Goal: Communication & Community: Answer question/provide support

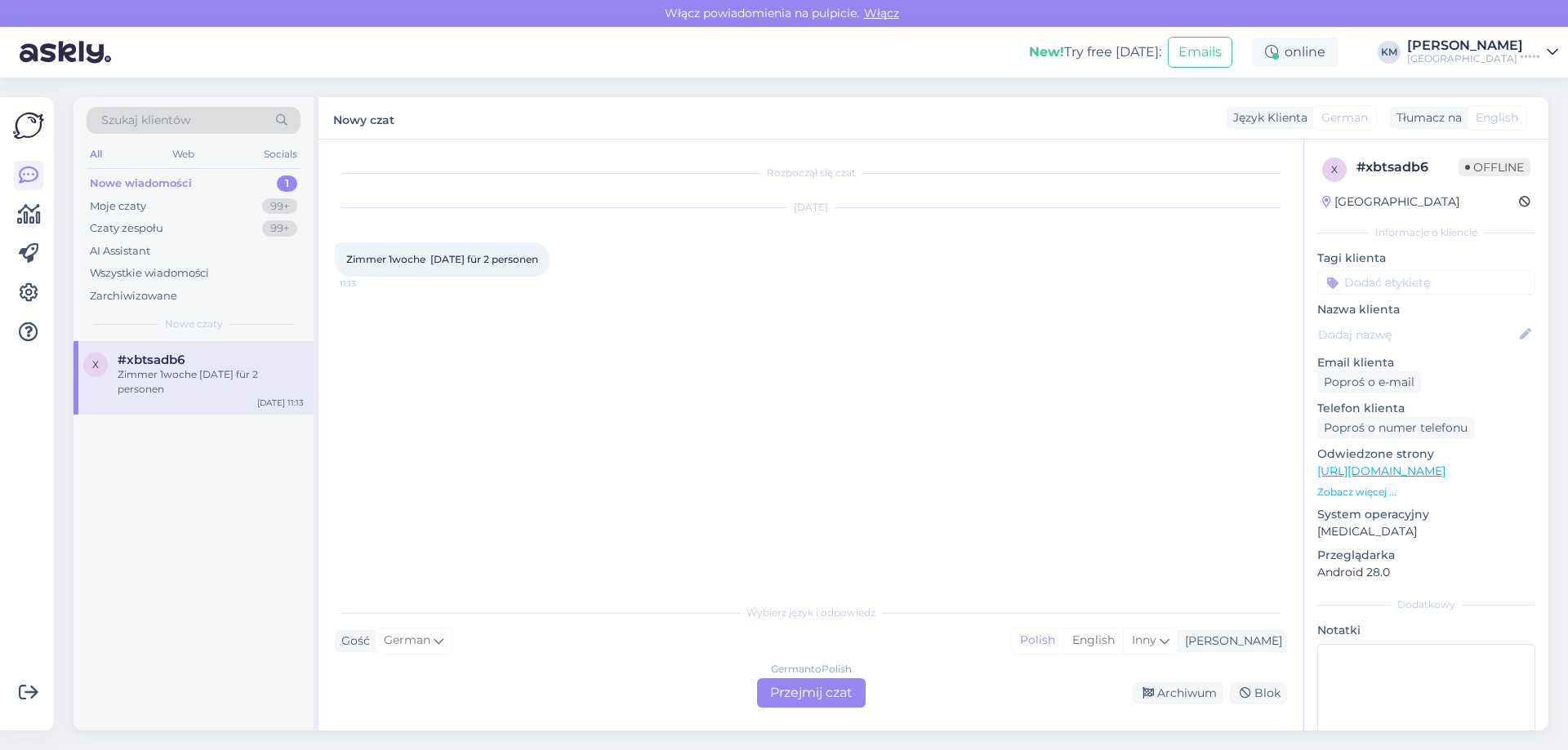
click at [536, 256] on span "Zimmer 1woche [DATE] für 2 personen" at bounding box center [442, 259] width 192 height 12
copy div "Zimmer 1woche [DATE] für 2 personen 11:13"
click at [776, 694] on div "German to Polish Przejmij czat" at bounding box center [812, 693] width 109 height 30
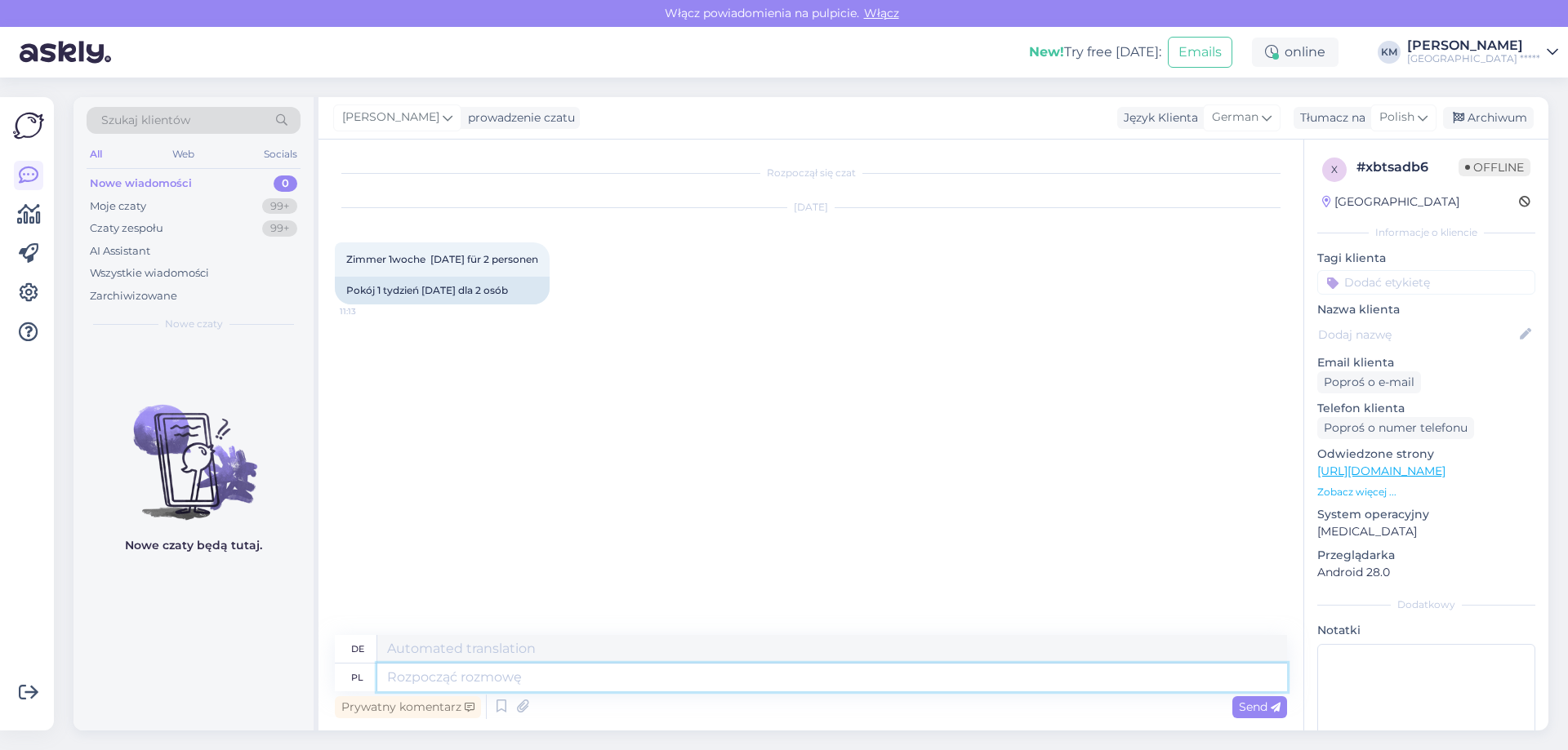
click at [500, 677] on textarea at bounding box center [833, 678] width 910 height 28
type textarea "Dzień do"
type textarea "Tag"
type textarea "Dzień dobry, proszę o"
type textarea "Guten Morgen, bitte"
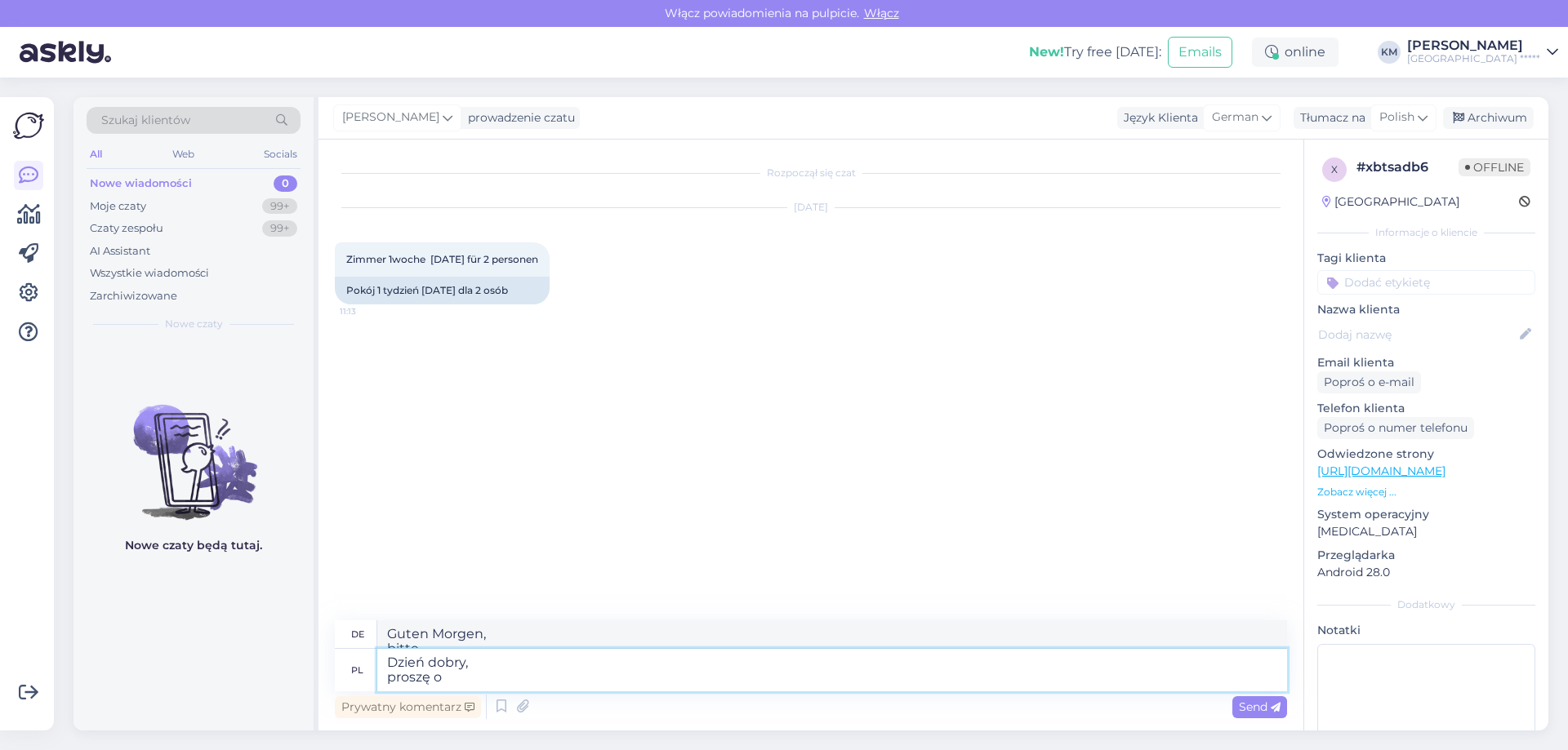
type textarea "Dzień dobry, proszę o w"
type textarea "Guten Morgen,"
type textarea "Dzień dobry, proszę o wskazanie adr"
type textarea "Guten Morgen, geben Sie an"
type textarea "Dzień dobry, proszę o wskazanie adresu e-"
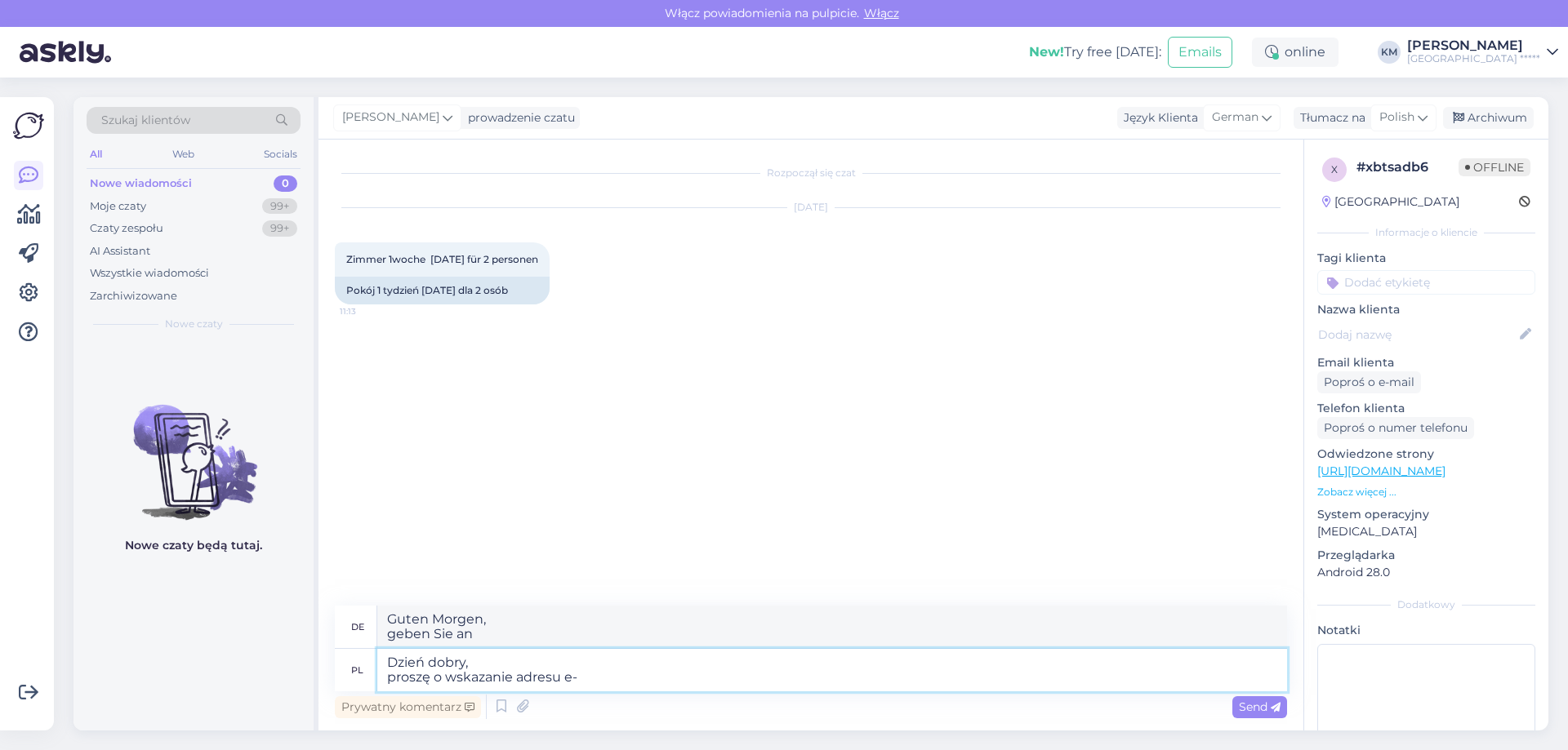
type textarea "Guten Morgen, geben Sie die Adresse an"
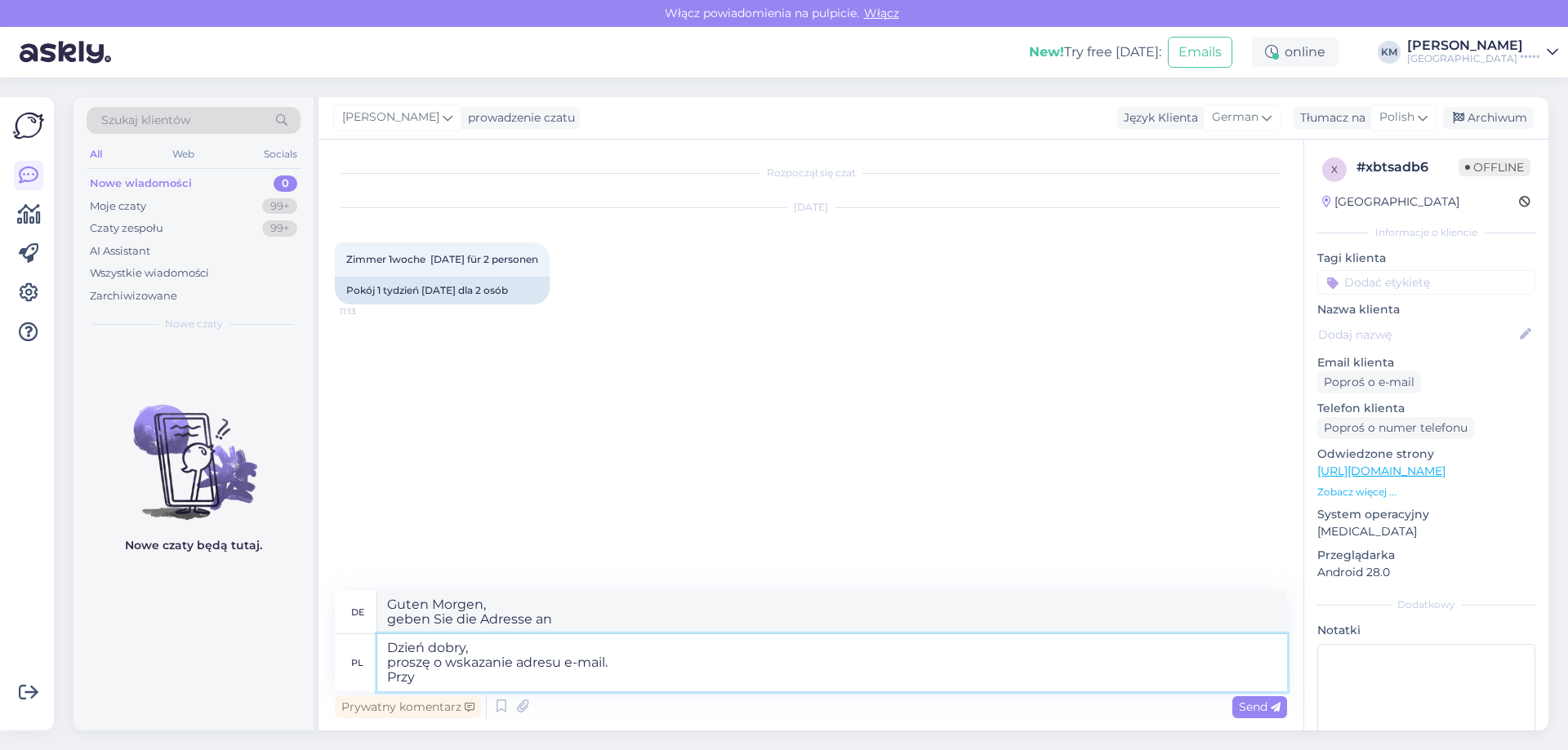
type textarea "Dzień dobry, proszę o wskazanie adresu e-mail. Przyg"
type textarea "Guten Morgen, bitte geben Sie Ihre E-Mail-Adresse an. Pro"
type textarea "Dzień dobry, proszę o wskazanie adresu e-mail. Przygotuję i"
type textarea "Guten Morgen, bitte geben Sie Ihre E-Mail-Adresse an. Ich werde vorbereiten"
type textarea "Dzień dobry, proszę o wskazanie adresu e-mail. Przygotuję i pr"
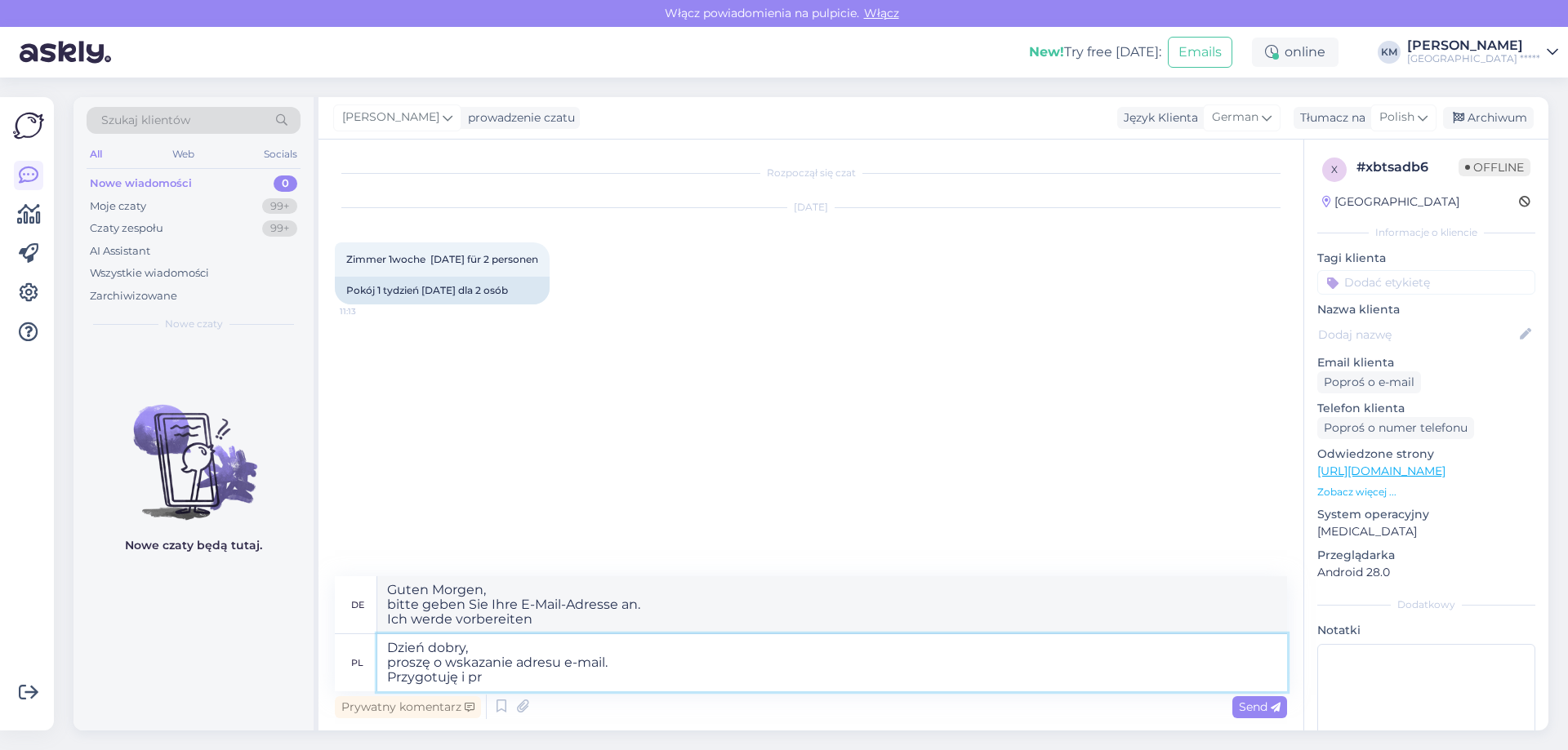
type textarea "Guten Morgen, bitte geben Sie Ihre E-Mail-Adresse an. Ich werde vorbereiten und"
type textarea "Dzień dobry, proszę o wskazanie adresu e-mail. Przygotuję i przeslę ofe"
type textarea "Guten Morgen, geben Sie Ihre E-Mail-Adresse an. Ich es vorbereiten und Ihnen zu…"
type textarea "Dzień dobry, proszę o wskazanie adresu e-mail. Przygotuję i przes"
type textarea "Guten Morgen, geben Sie Ihre E-Mail-Adresse an. Ich es vorbereiten und Ihnen se…"
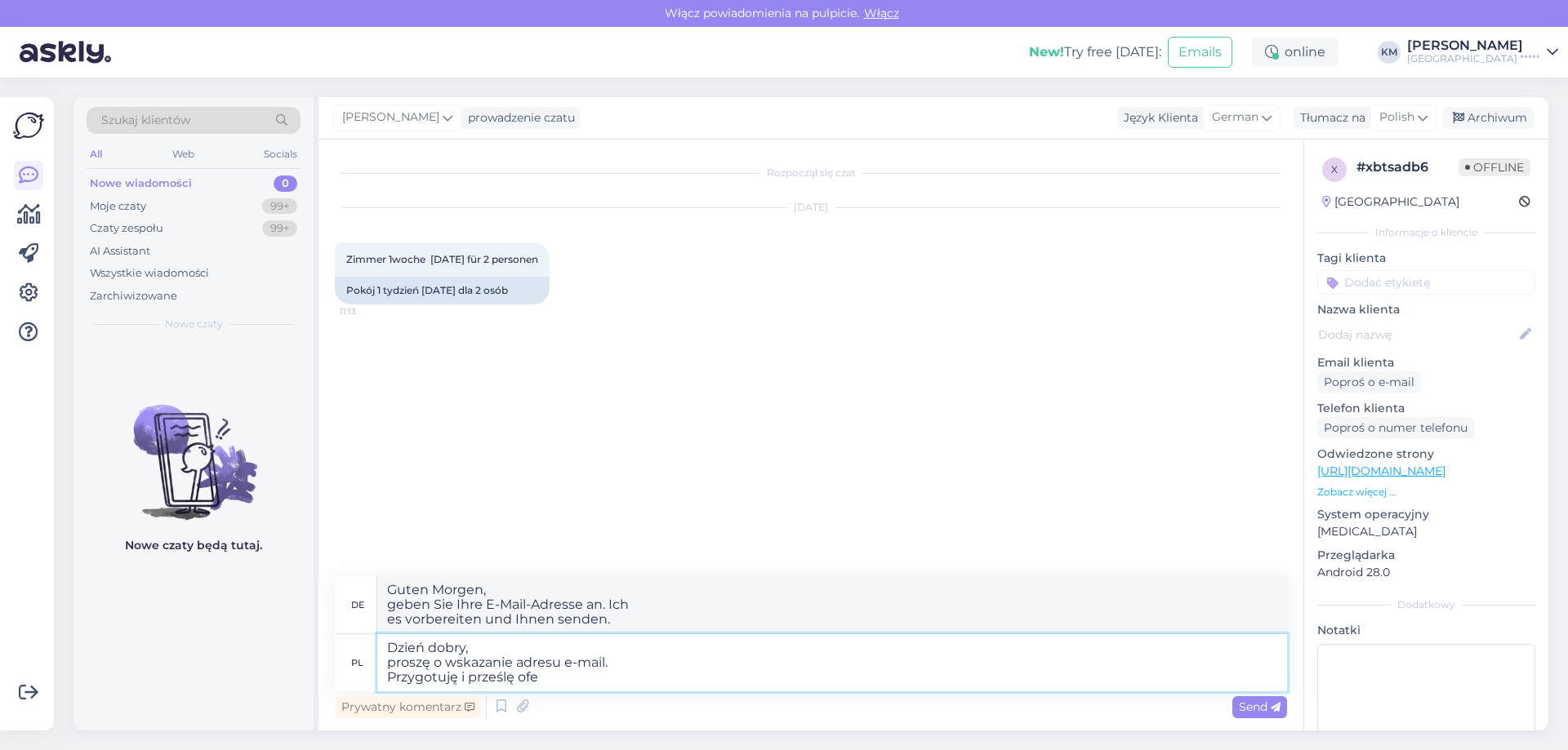
type textarea "Dzień dobry, proszę o wskazanie adresu e-mail. Przygotuję i prześlę ofer"
type textarea "Guten Morgen, bitte geben Sie Ihre E-Mail-Adresse an. Ich werde es vorbereiten …"
type textarea "Dzień dobry, proszę o wskazanie adresu e-mail. Przygotuję i prześlę ofertę."
type textarea "Guten Morgen, bitte geben Sie Ihre E-Mail-Adresse an. Ich werde Ihnen ein Angeb…"
type textarea "Dzień dobry, proszę o wskazanie adresu e-mail. Przygotuję i prześlę ofertę."
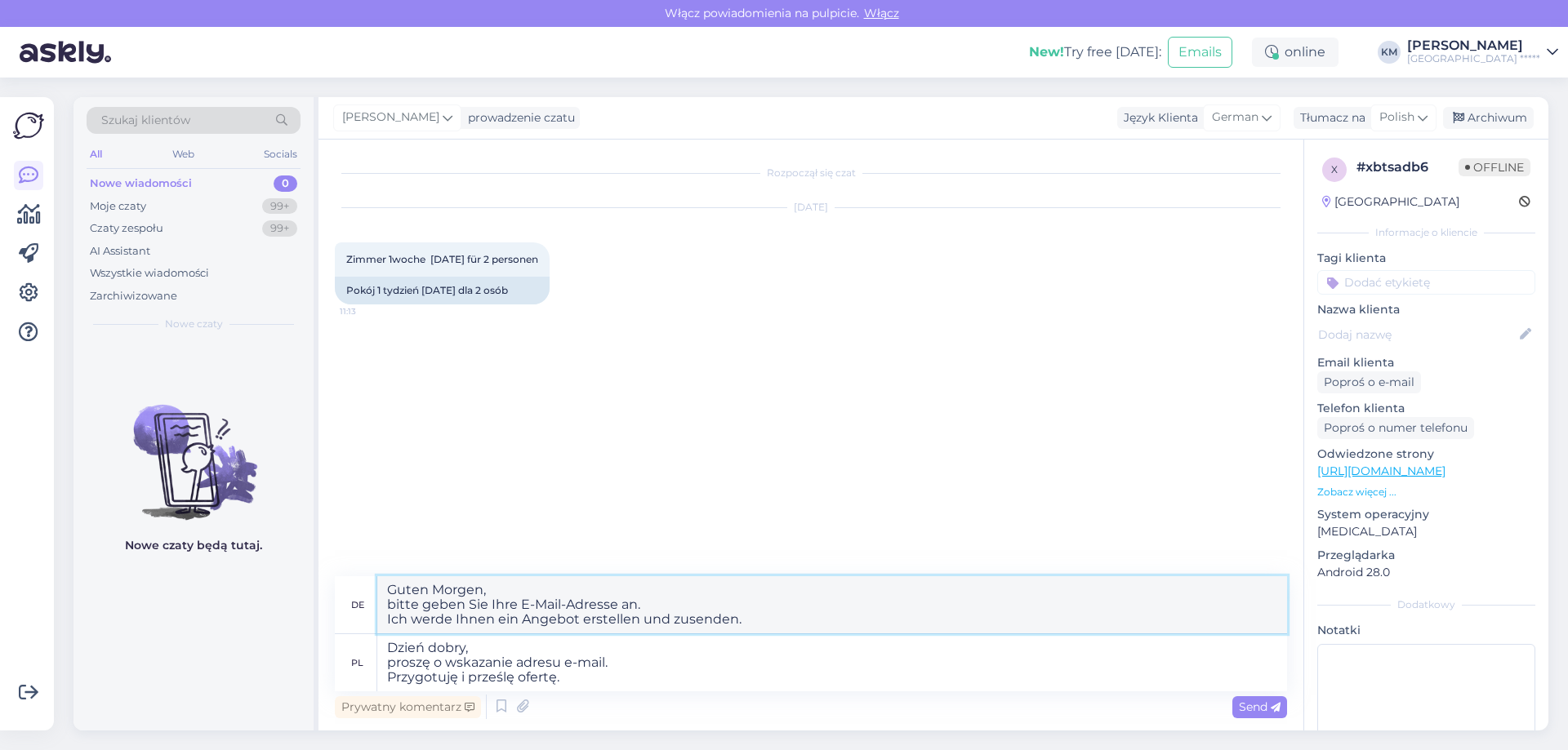
click at [456, 594] on textarea "Guten Morgen, bitte geben Sie Ihre E-Mail-Adresse an. Ich werde Ihnen ein Angeb…" at bounding box center [833, 605] width 910 height 57
drag, startPoint x: 768, startPoint y: 623, endPoint x: 286, endPoint y: 544, distance: 488.4
click at [287, 546] on div "Szukaj klientów All Web Socials Nowe wiadomości 0 Moje czaty 99+ Czaty zespołu …" at bounding box center [811, 414] width 1475 height 633
type textarea "Guten Tag, bitte geben Sie Ihre E-Mail-Adresse an. Ich werde Ihnen ein Angebot …"
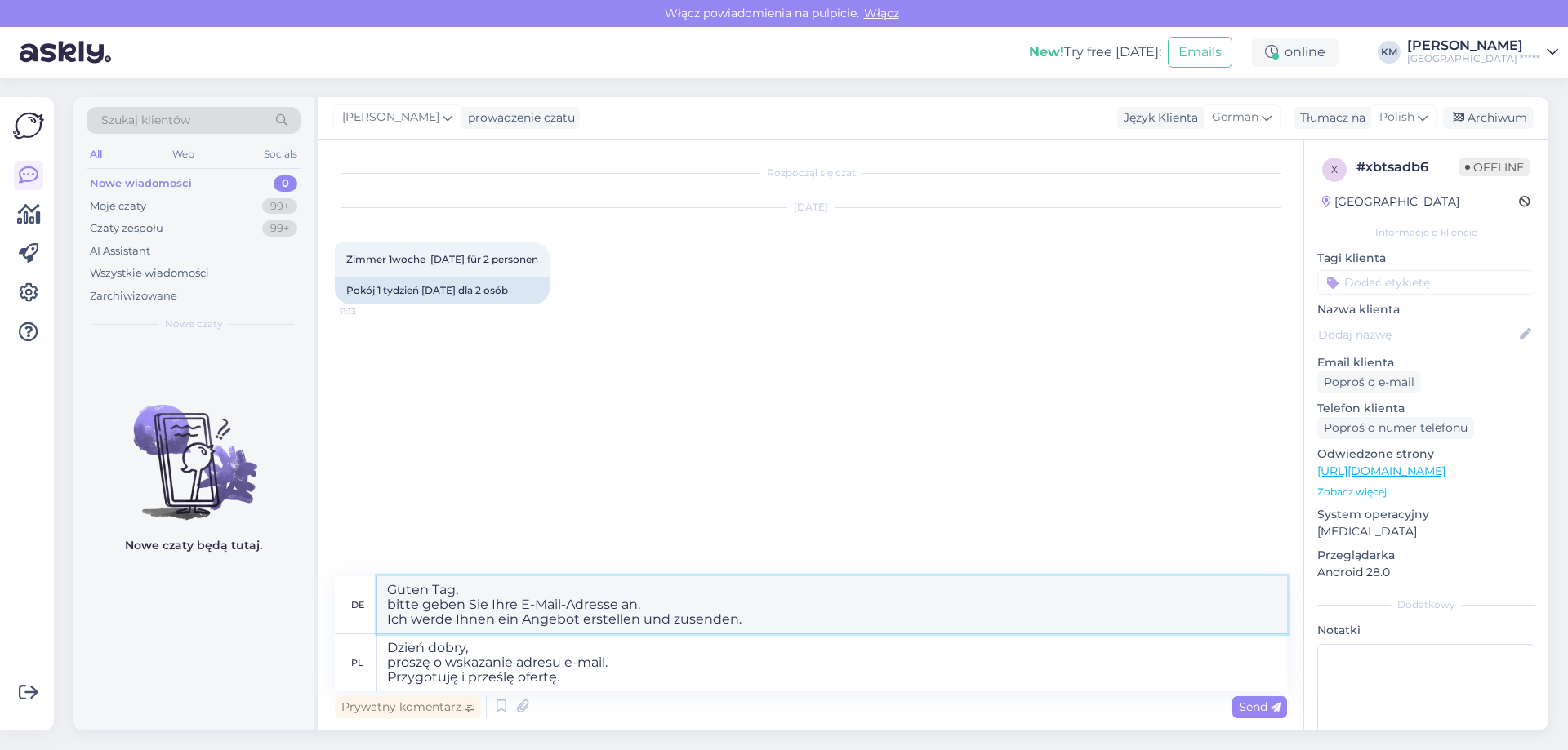
click at [666, 591] on textarea "Guten Tag, bitte geben Sie Ihre E-Mail-Adresse an. Ich werde Ihnen ein Angebot …" at bounding box center [833, 605] width 910 height 57
click at [778, 620] on textarea "Guten Tag, bitte geben Sie Ihre E-Mail-Adresse an. Ich werde Ihnen ein Angebot …" at bounding box center [833, 605] width 910 height 57
drag, startPoint x: 724, startPoint y: 619, endPoint x: 216, endPoint y: 582, distance: 509.3
click at [216, 582] on div "Szukaj klientów All Web Socials Nowe wiadomości 0 Moje czaty 99+ Czaty zespołu …" at bounding box center [811, 414] width 1475 height 633
